Goal: Information Seeking & Learning: Learn about a topic

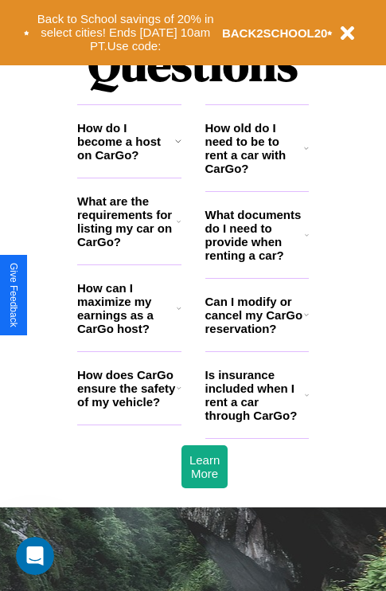
scroll to position [1929, 0]
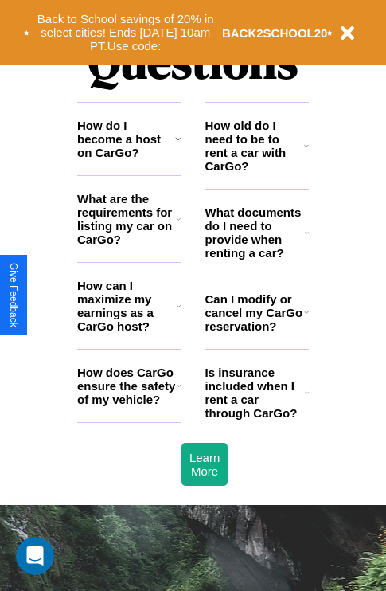
click at [178, 145] on icon at bounding box center [178, 138] width 6 height 13
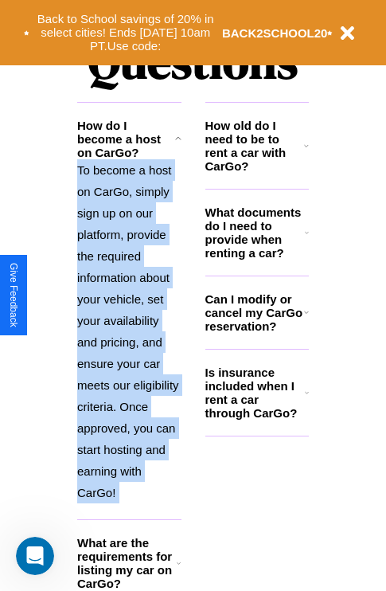
click at [178, 145] on icon at bounding box center [178, 138] width 6 height 13
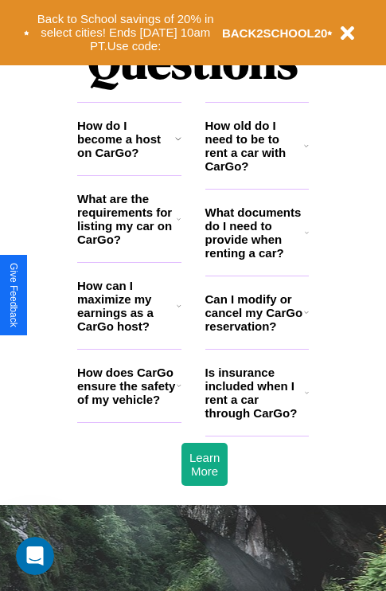
click at [178, 145] on icon at bounding box center [178, 138] width 6 height 13
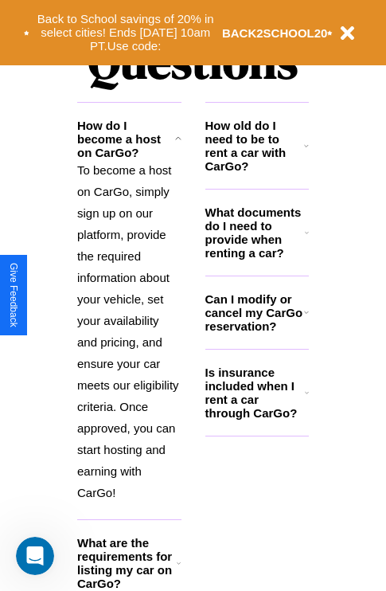
click at [306, 319] on icon at bounding box center [306, 312] width 5 height 13
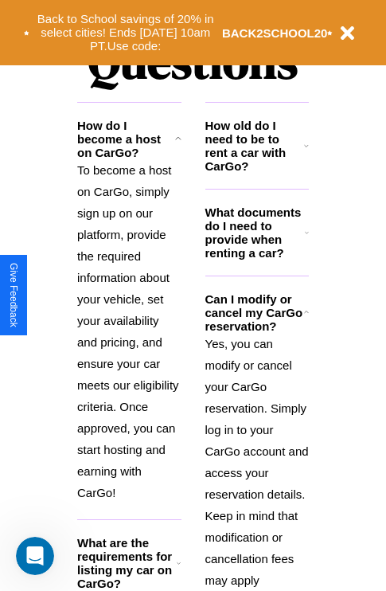
click at [307, 152] on icon at bounding box center [306, 145] width 5 height 13
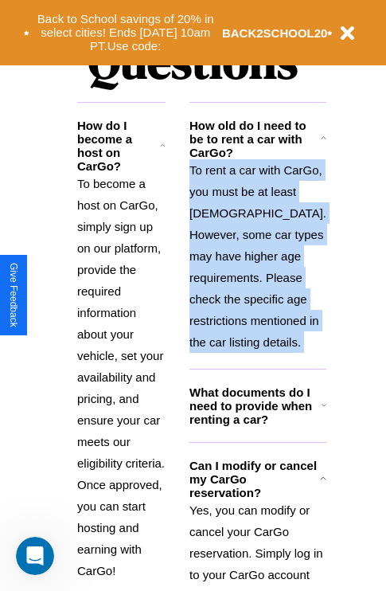
scroll to position [2058, 0]
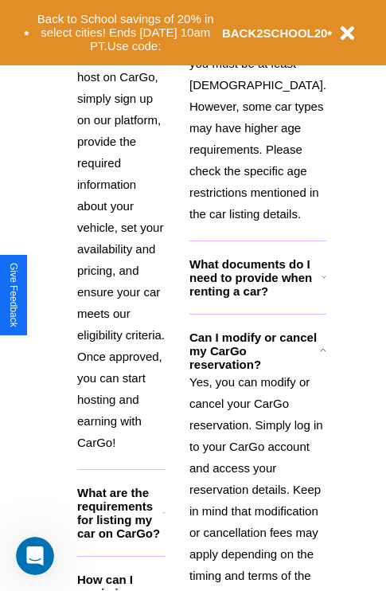
click at [129, 573] on h3 "How can I maximize my earnings as a CarGo host?" at bounding box center [119, 600] width 84 height 54
click at [125, 33] on button "Back to School savings of 20% in select cities! Ends [DATE] 10am PT. Use code:" at bounding box center [125, 32] width 193 height 49
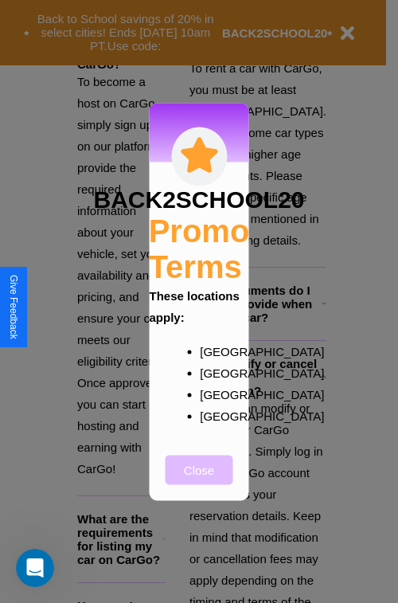
click at [199, 480] on button "Close" at bounding box center [200, 469] width 68 height 29
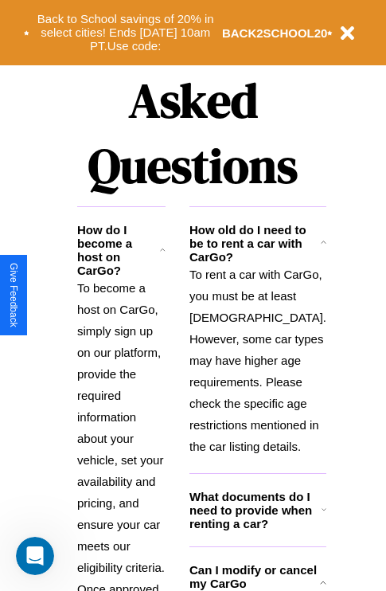
scroll to position [1550, 0]
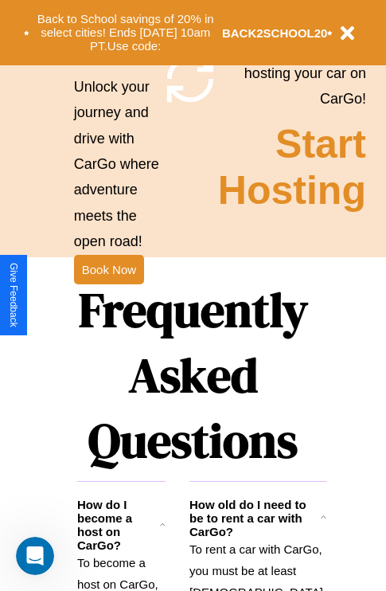
click at [108, 295] on h1 "Frequently Asked Questions" at bounding box center [193, 375] width 232 height 212
